Goal: Book appointment/travel/reservation

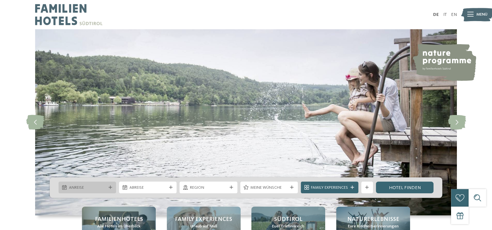
click at [109, 186] on icon at bounding box center [111, 188] width 4 height 4
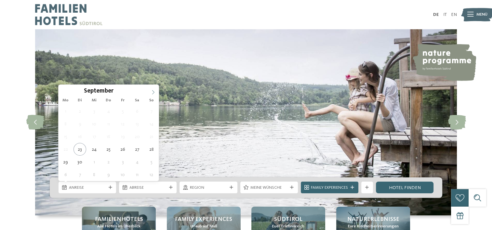
click at [153, 90] on icon at bounding box center [153, 92] width 5 height 5
type input "****"
click at [153, 90] on icon at bounding box center [153, 92] width 5 height 5
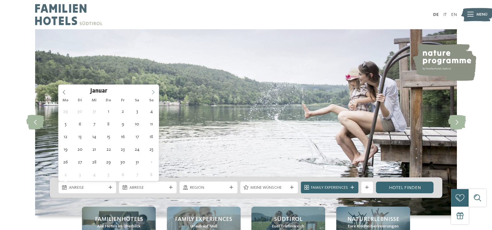
click at [153, 90] on icon at bounding box center [153, 92] width 5 height 5
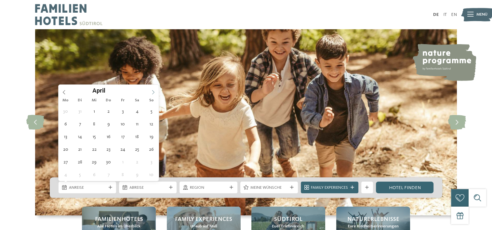
click at [153, 90] on icon at bounding box center [153, 92] width 5 height 5
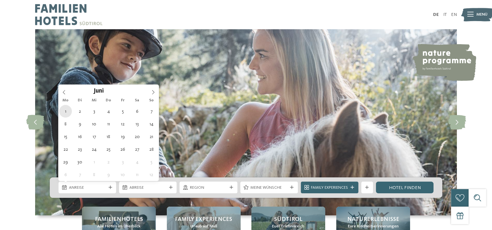
type div "01.06.2026"
type input "****"
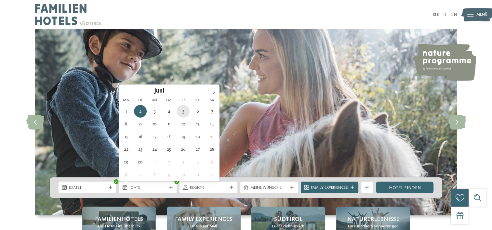
type div "05.06.2026"
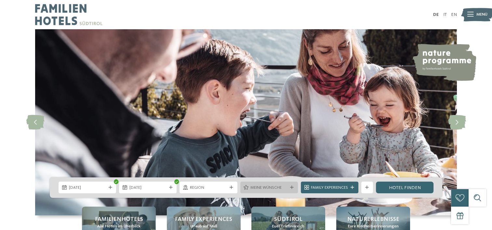
click at [290, 187] on icon at bounding box center [292, 188] width 4 height 4
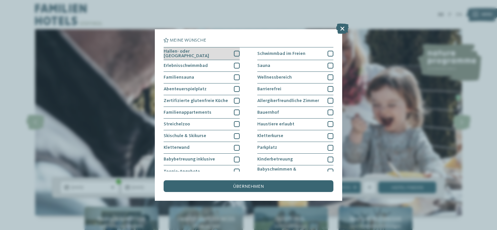
click at [234, 53] on div at bounding box center [237, 54] width 6 height 6
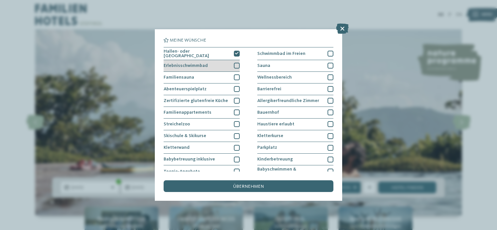
click at [235, 64] on div at bounding box center [237, 66] width 6 height 6
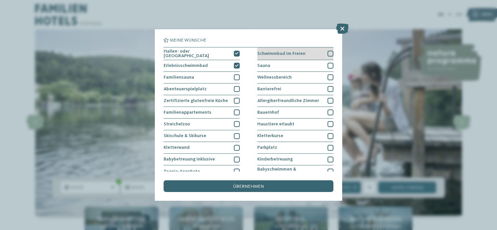
click at [327, 52] on div at bounding box center [330, 54] width 6 height 6
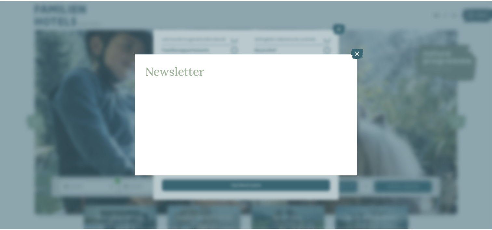
scroll to position [63, 0]
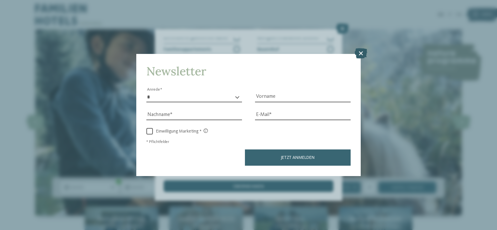
click at [363, 55] on icon at bounding box center [360, 53] width 13 height 10
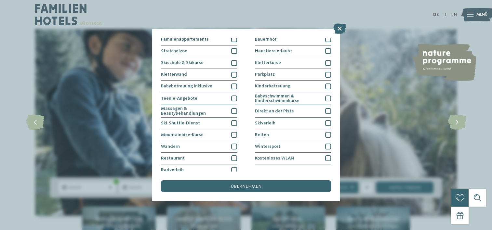
scroll to position [76, 0]
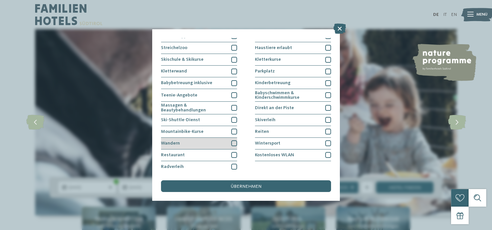
click at [233, 143] on div at bounding box center [234, 143] width 6 height 6
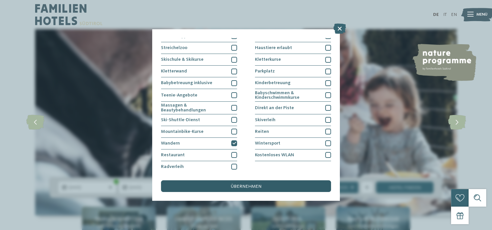
click at [272, 184] on div "übernehmen" at bounding box center [246, 186] width 170 height 12
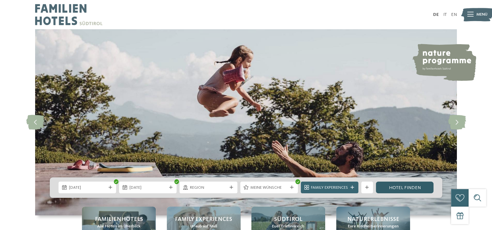
click at [408, 186] on link "Hotel finden" at bounding box center [405, 188] width 58 height 12
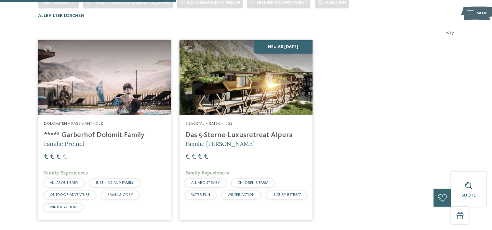
click at [84, 133] on h4 "****ˢ Garberhof Dolomit Family" at bounding box center [104, 135] width 121 height 9
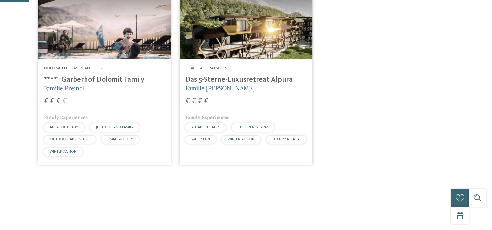
scroll to position [31, 0]
